Goal: Find specific page/section: Find specific page/section

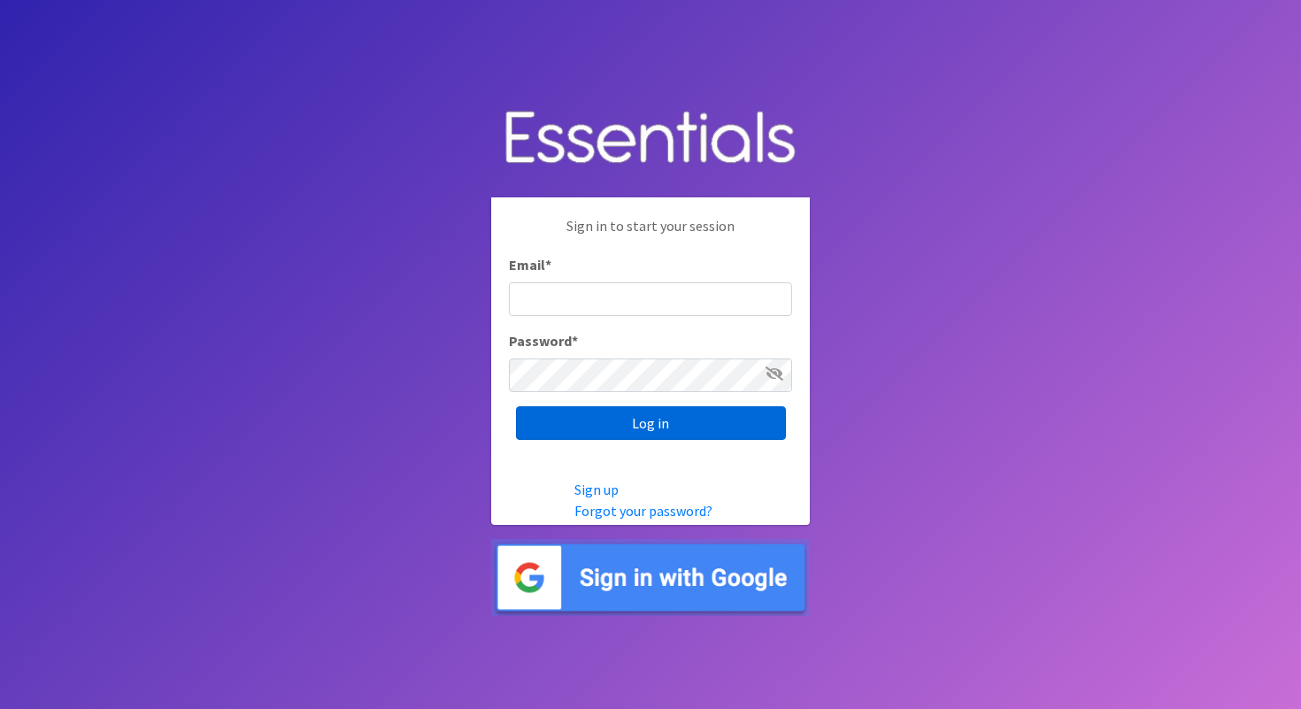
type input "hkramer@stldiaperbank.org"
click at [664, 411] on input "Log in" at bounding box center [651, 423] width 270 height 34
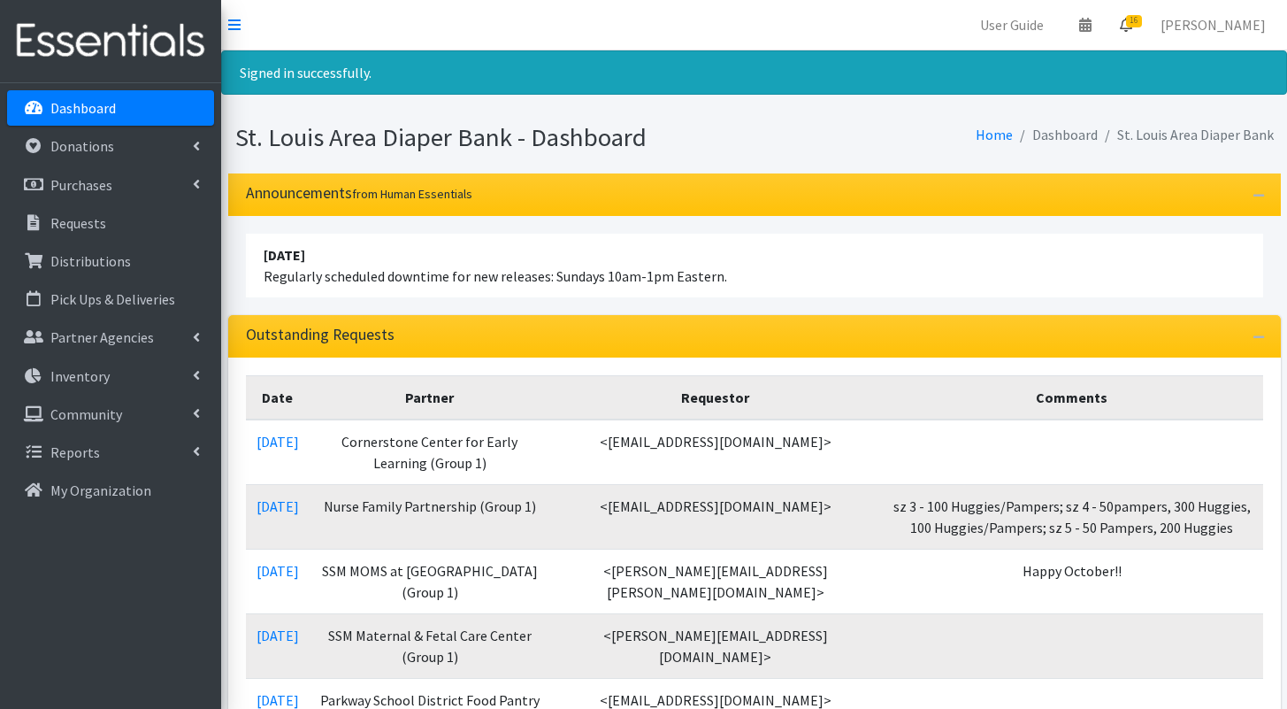
click at [1142, 20] on span "16" at bounding box center [1134, 21] width 16 height 12
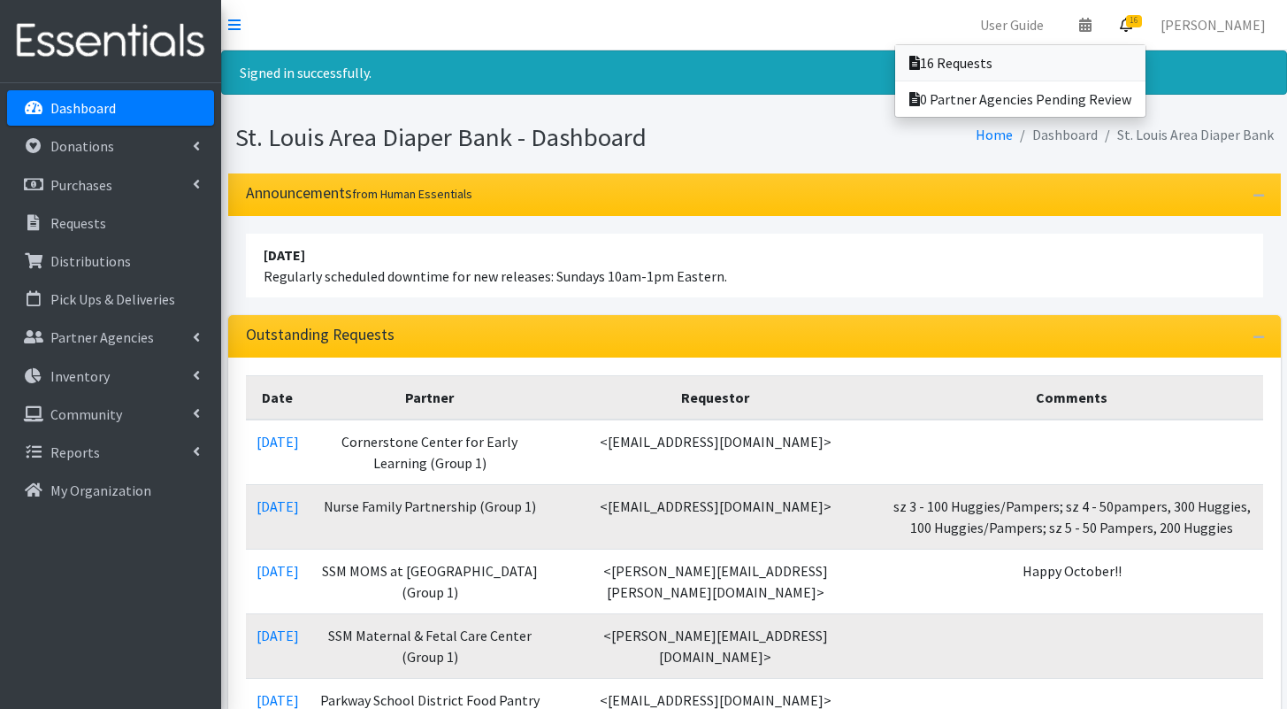
click at [1101, 56] on link "16 Requests" at bounding box center [1020, 62] width 250 height 35
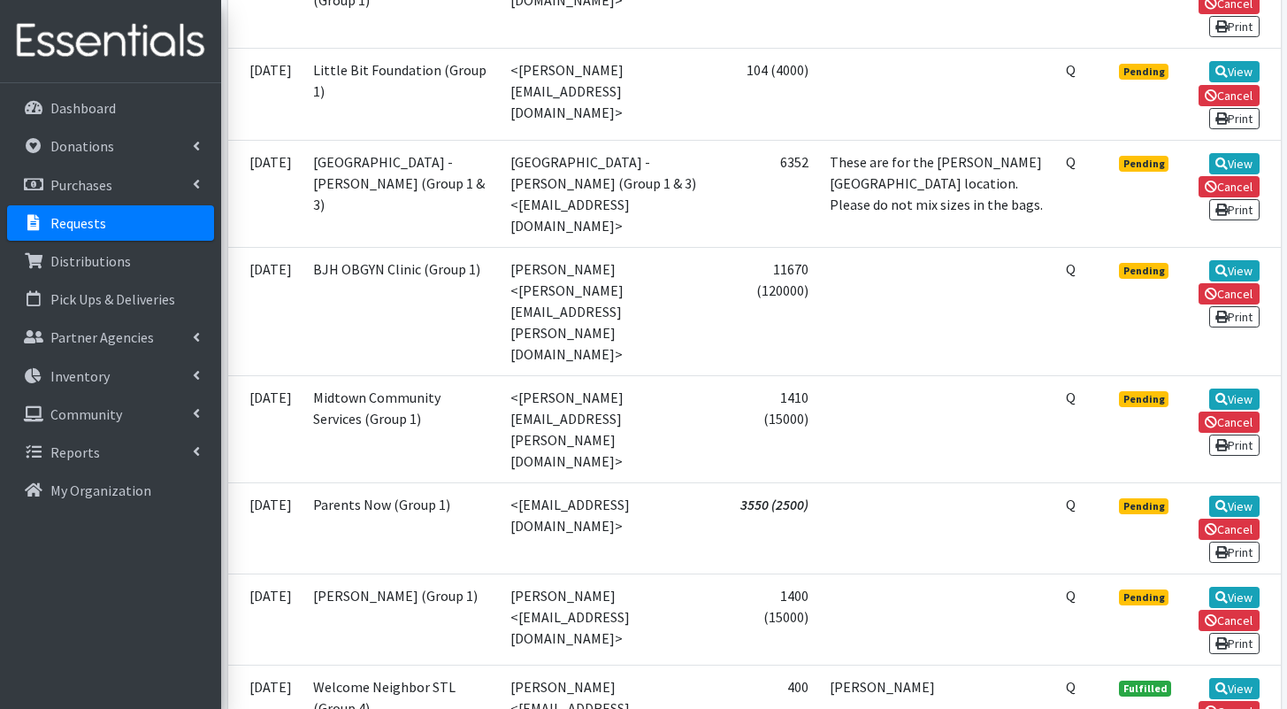
scroll to position [1402, 0]
